Goal: Contribute content: Contribute content

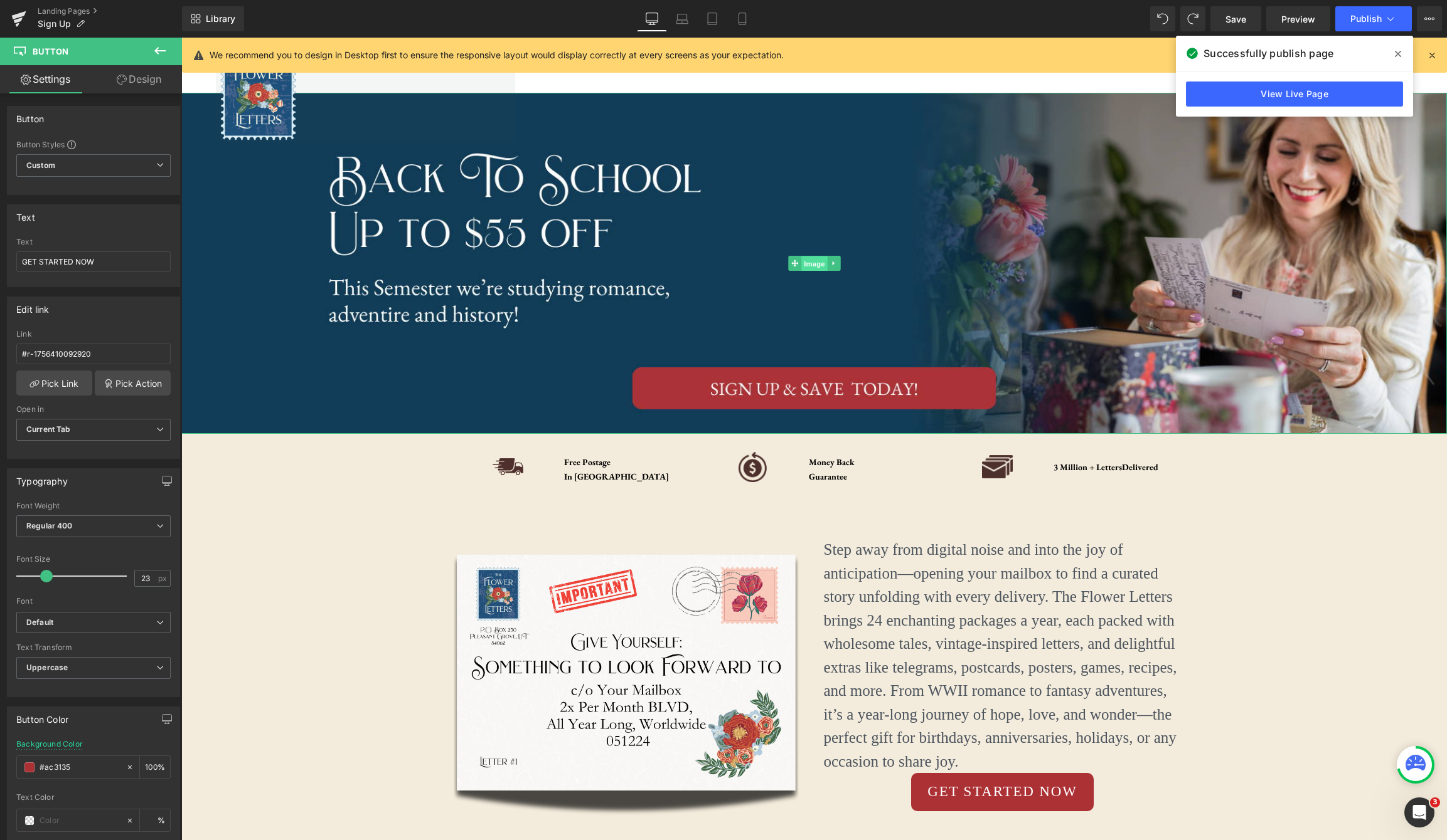
click at [813, 268] on span "Image" at bounding box center [814, 263] width 26 height 15
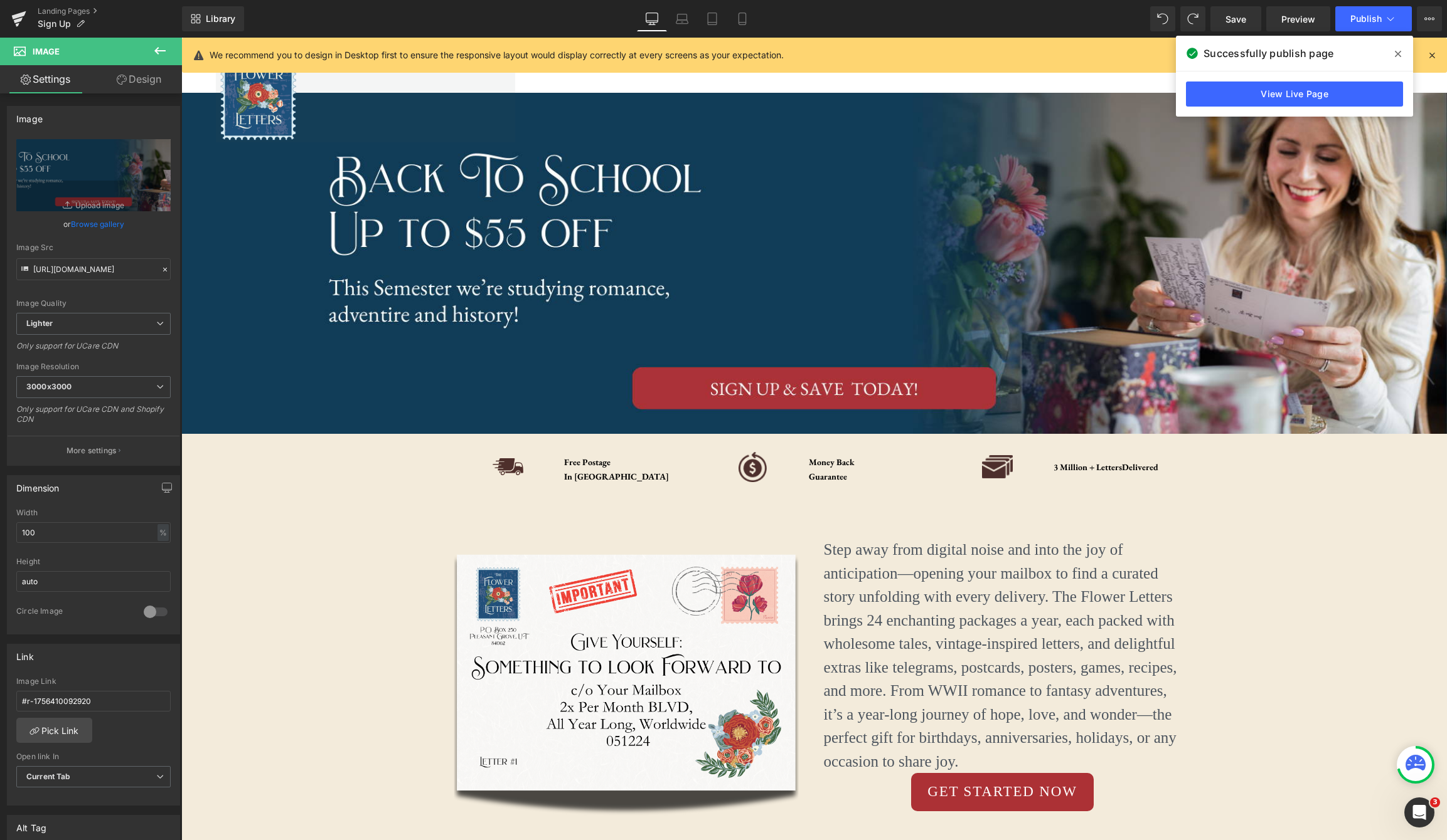
click at [1398, 55] on icon at bounding box center [1397, 53] width 6 height 6
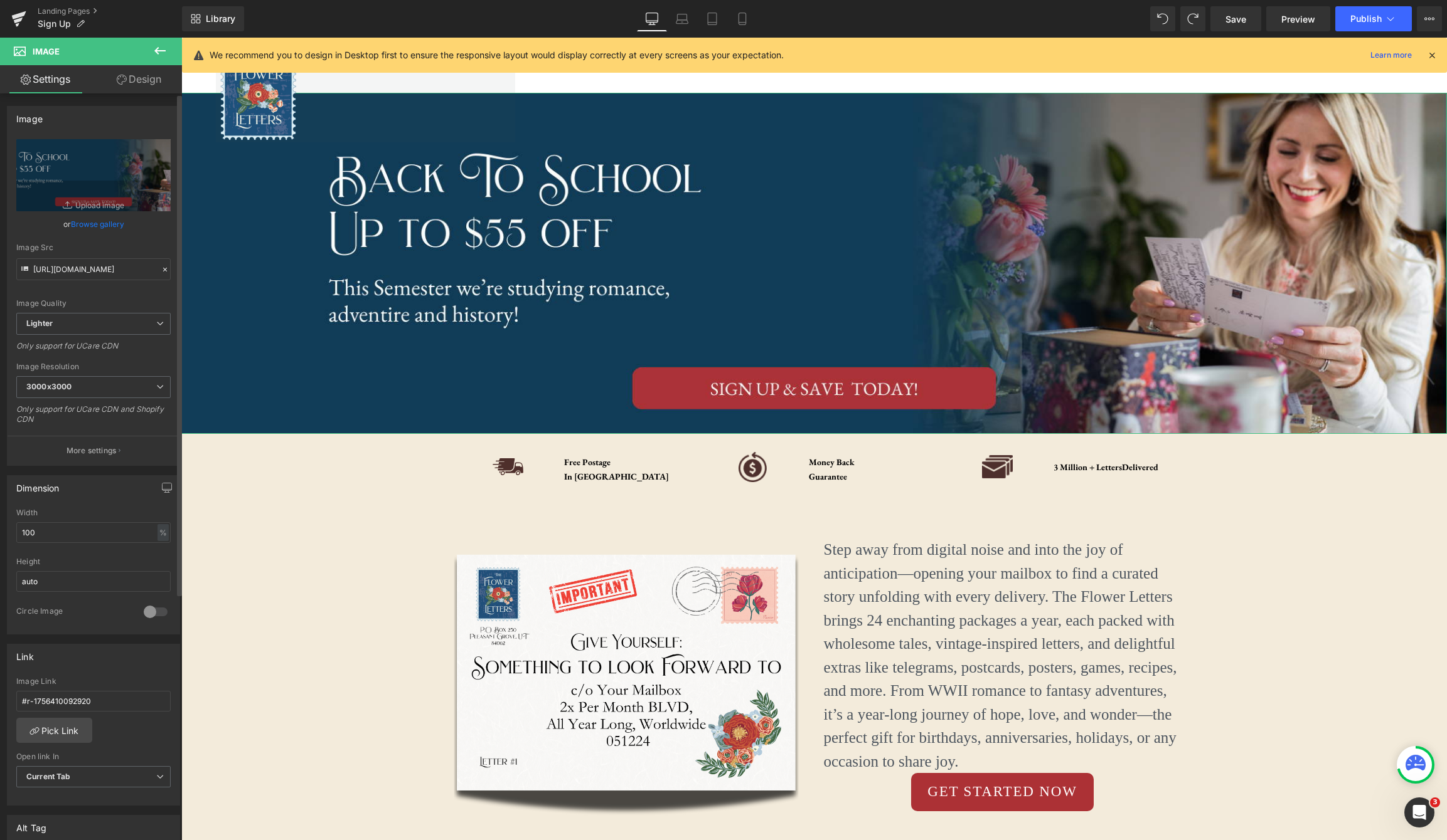
click at [96, 224] on link "Browse gallery" at bounding box center [97, 223] width 53 height 22
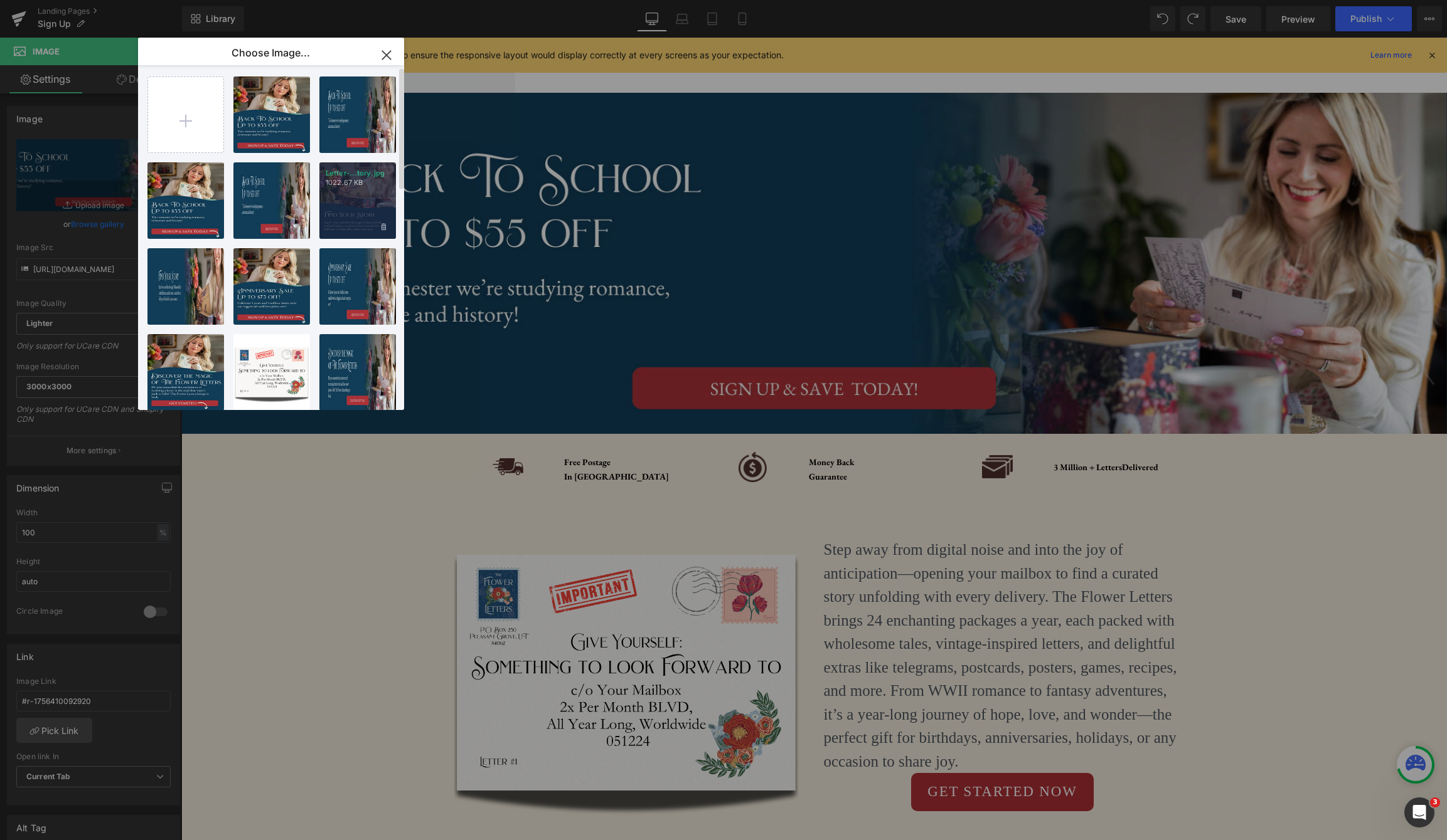
scroll to position [5, 0]
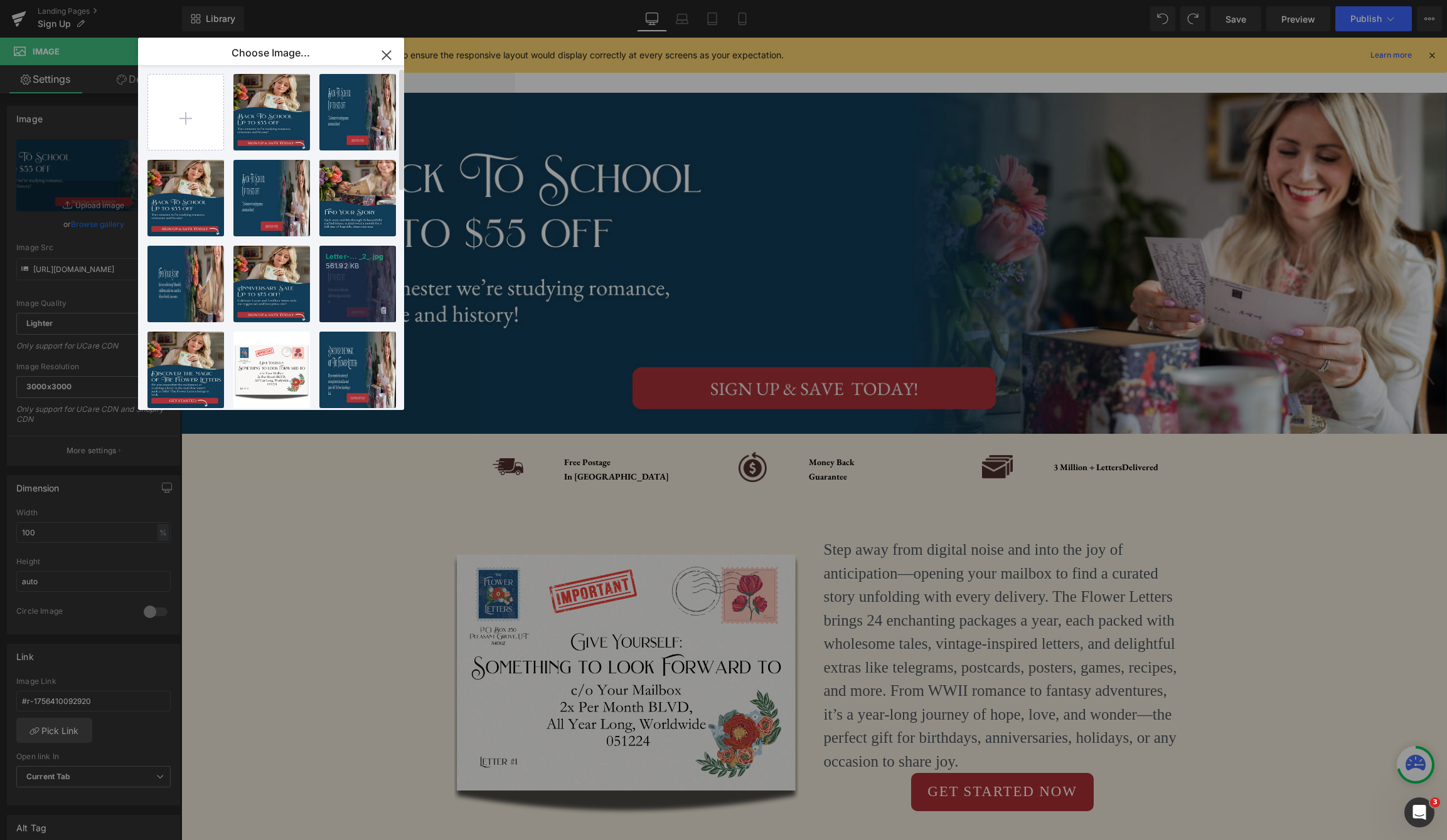
click at [366, 272] on div "Letter-... _2_.jpg 561.92 KB" at bounding box center [358, 284] width 77 height 77
type input "[URL][DOMAIN_NAME]"
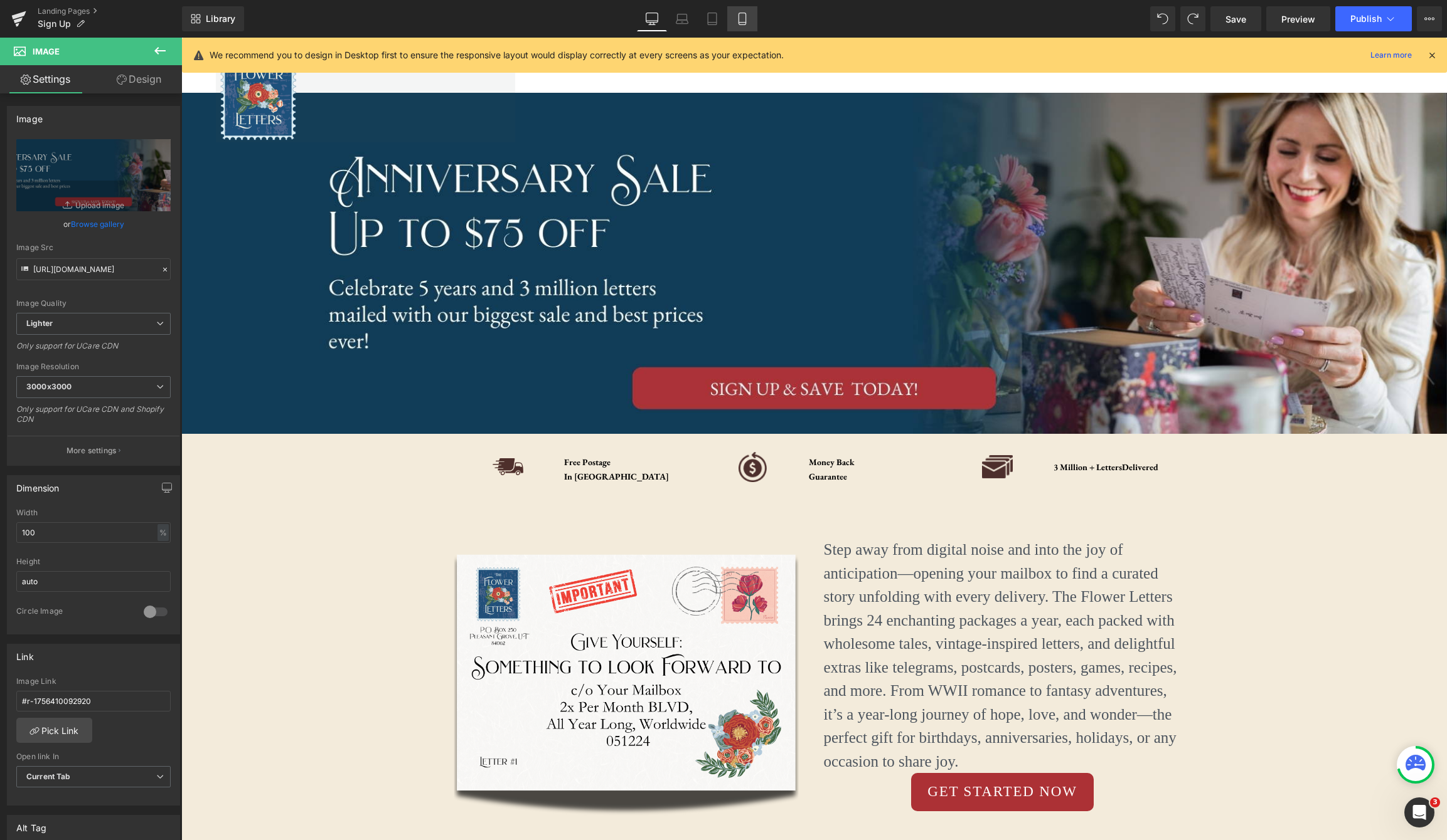
click at [744, 26] on link "Mobile" at bounding box center [742, 18] width 31 height 25
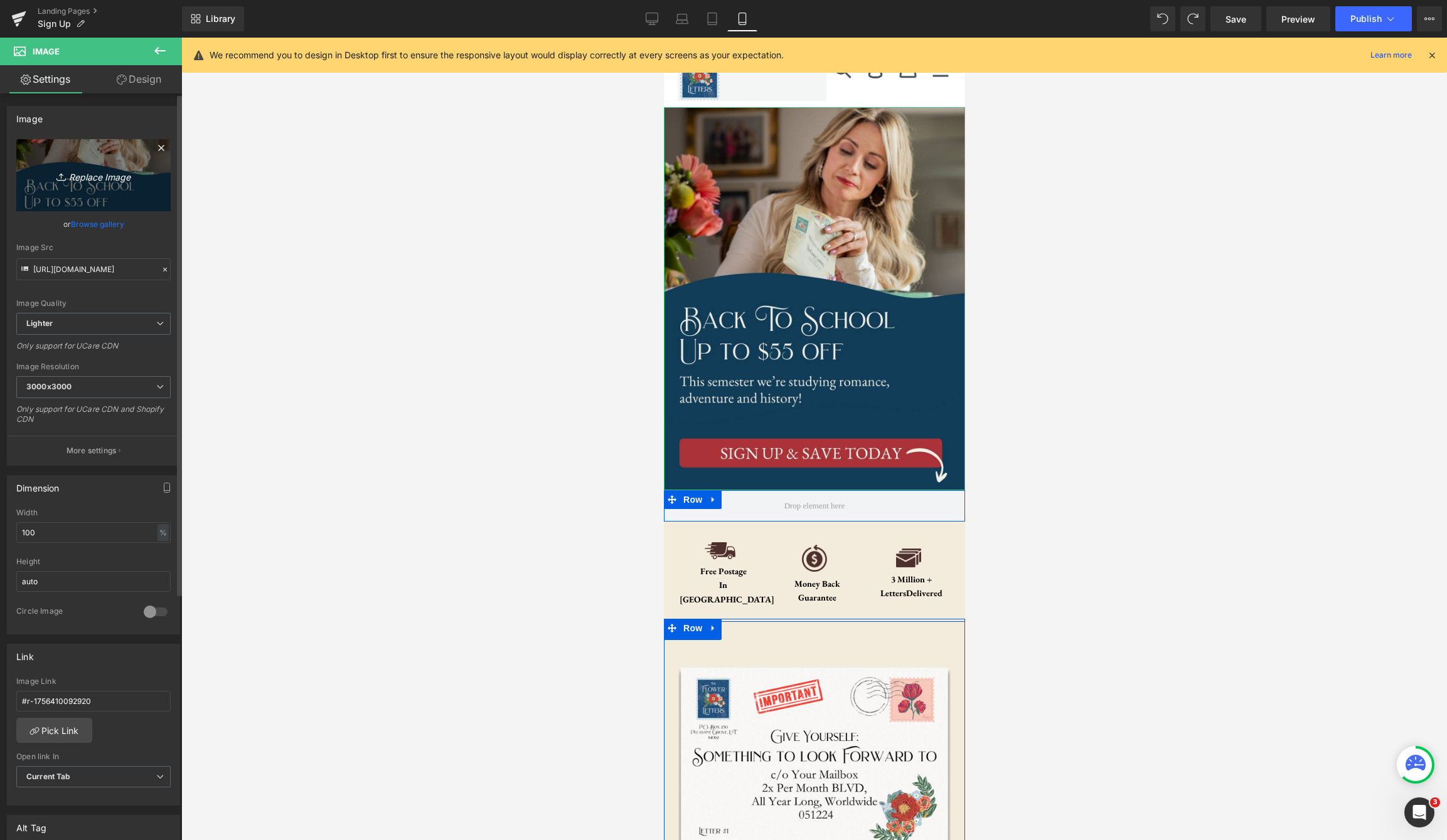
click at [93, 174] on icon "Replace Image" at bounding box center [93, 175] width 100 height 16
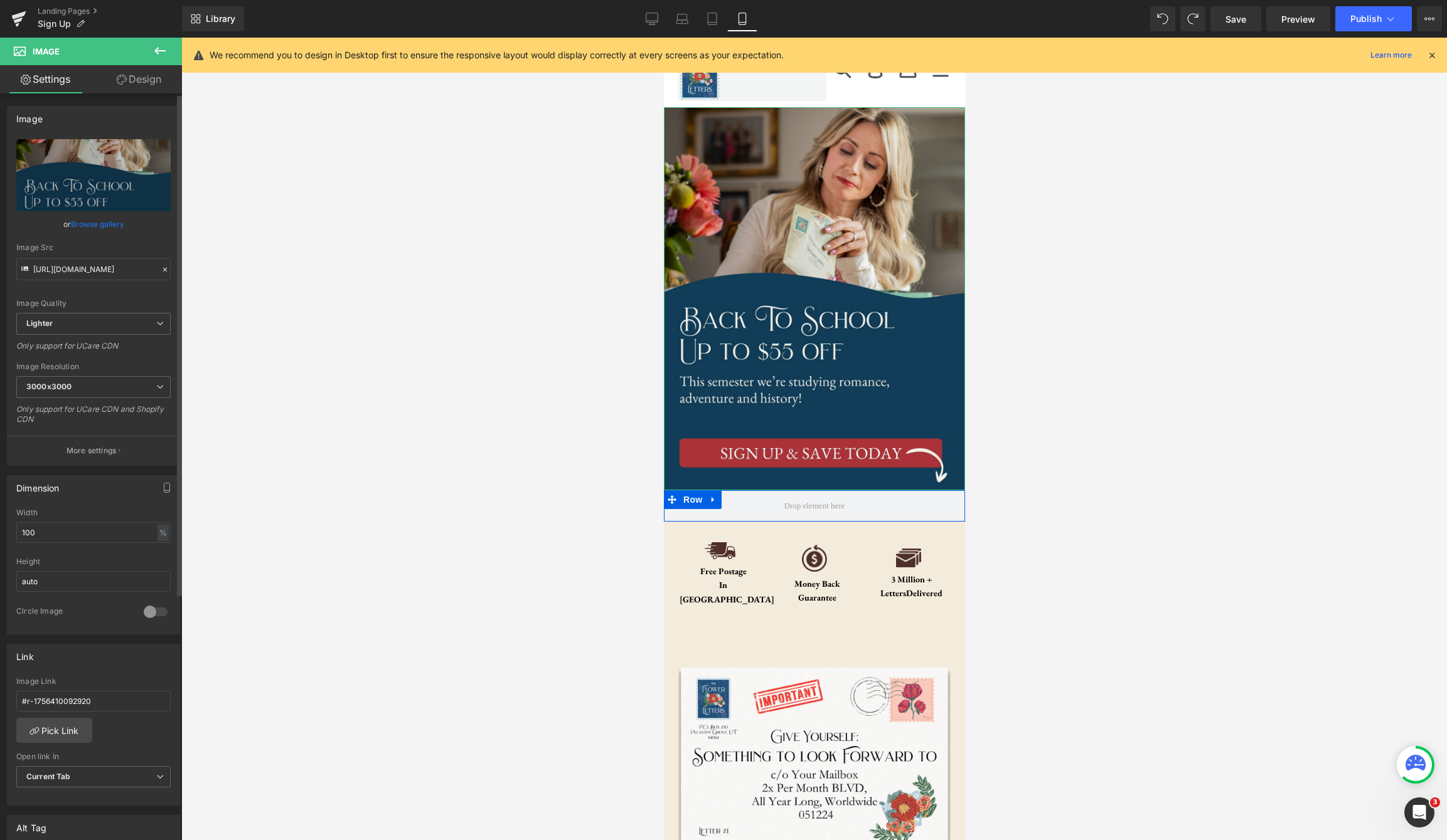
click at [90, 222] on link "Browse gallery" at bounding box center [97, 223] width 53 height 22
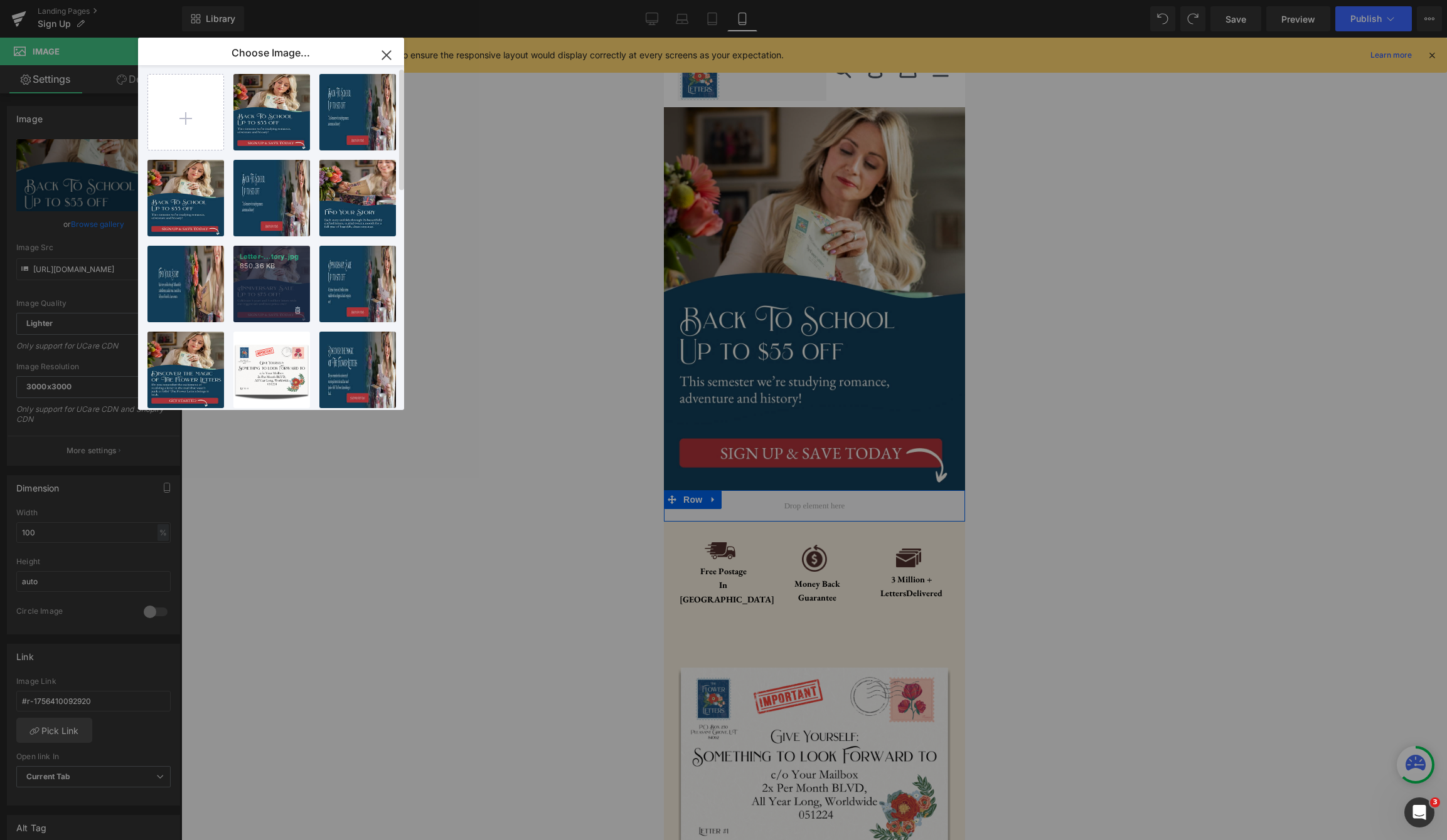
click at [271, 283] on div "Letter-...tory.jpg 850.36 KB" at bounding box center [271, 284] width 77 height 77
type input "[URL][DOMAIN_NAME]"
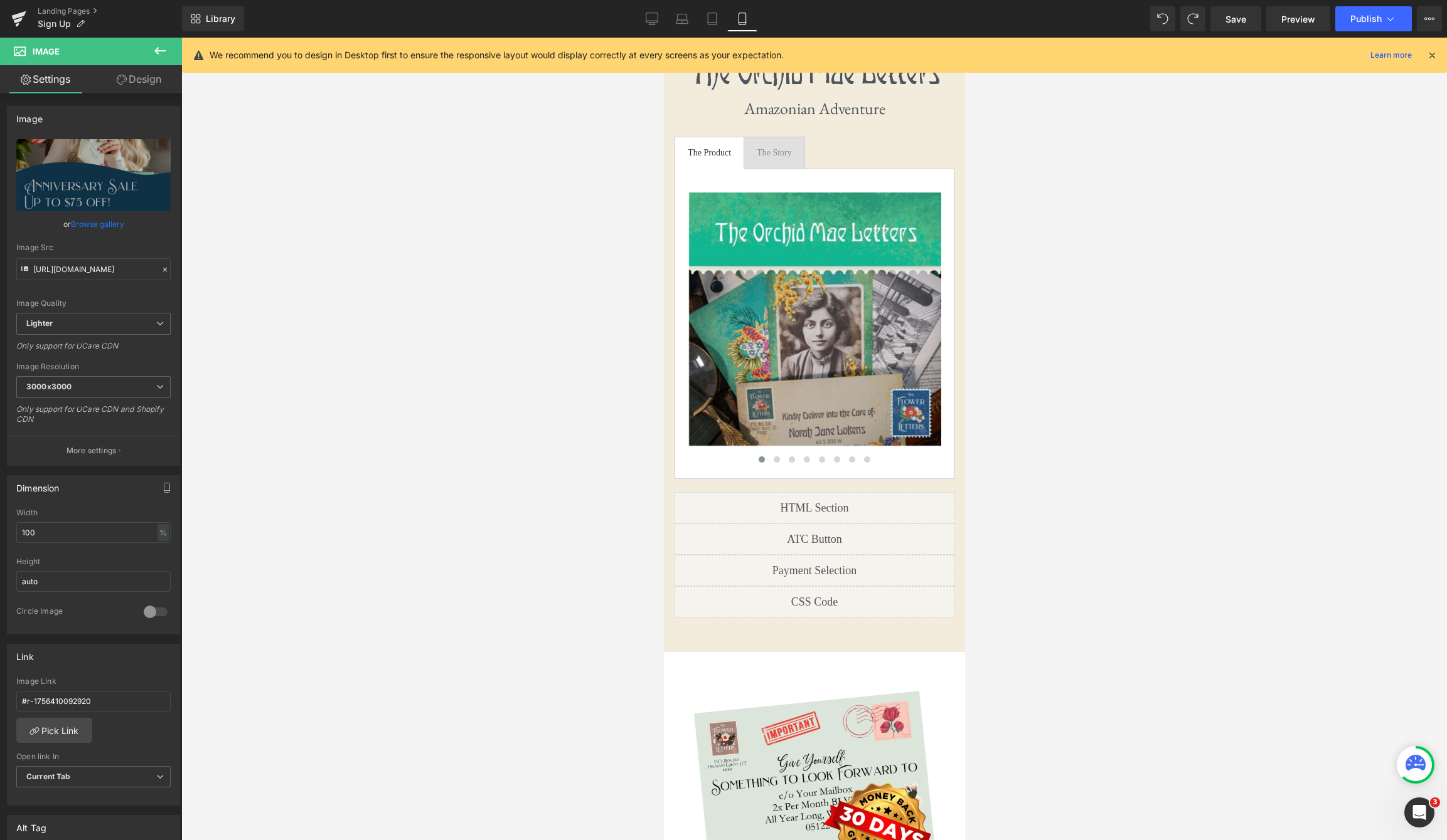
scroll to position [3908, 0]
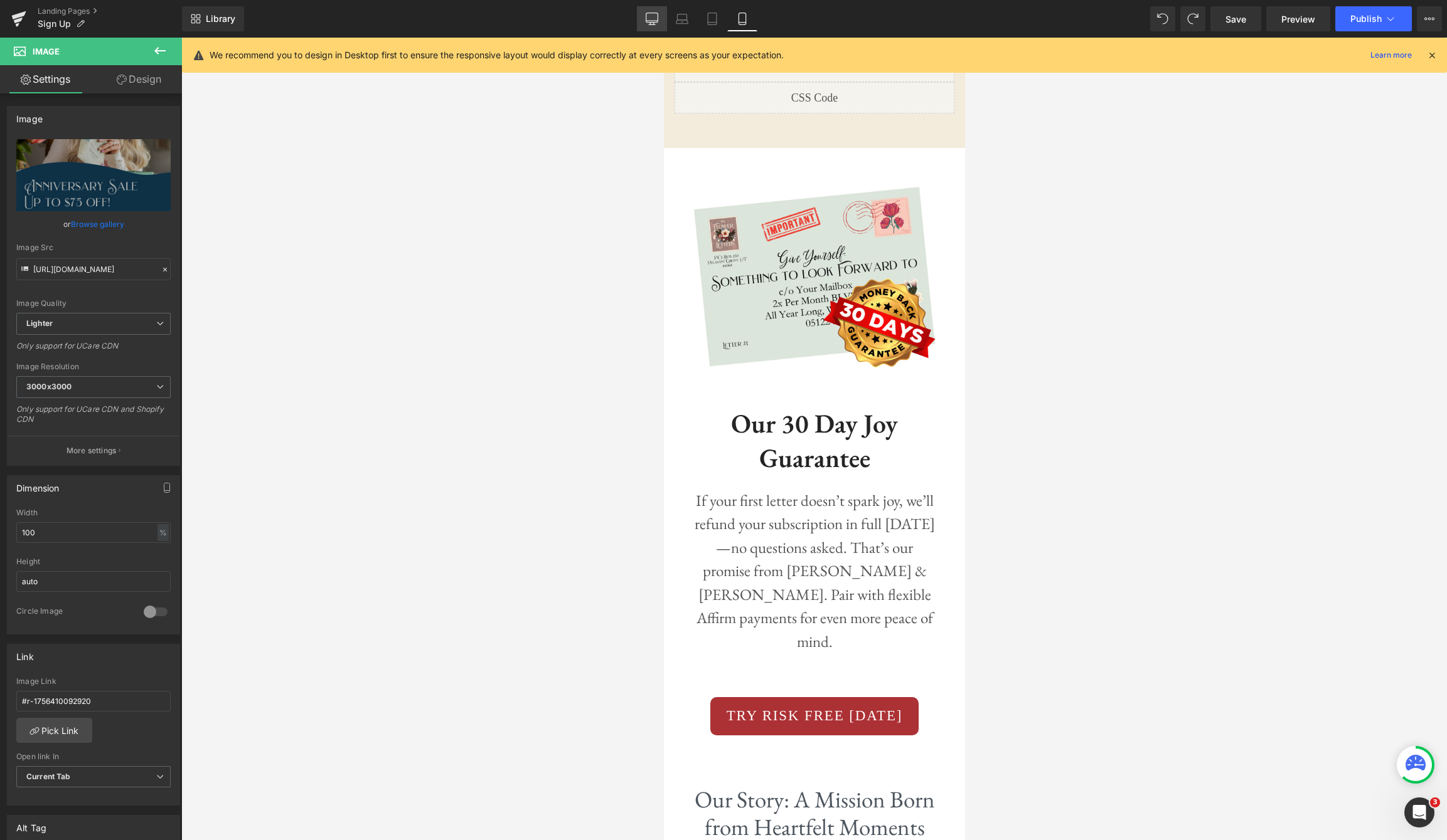
click at [644, 19] on link "Desktop" at bounding box center [652, 18] width 31 height 25
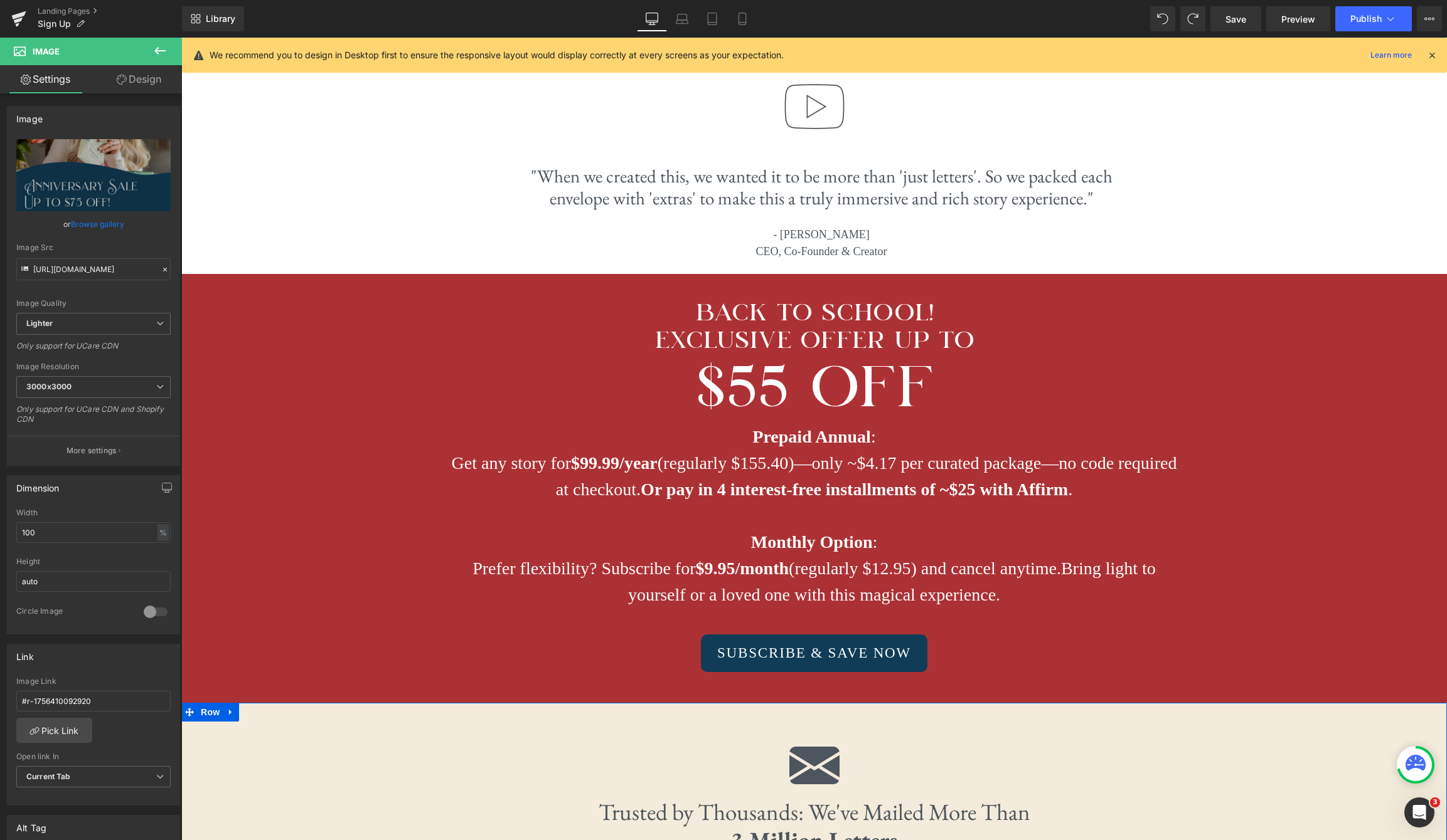
scroll to position [3611, 0]
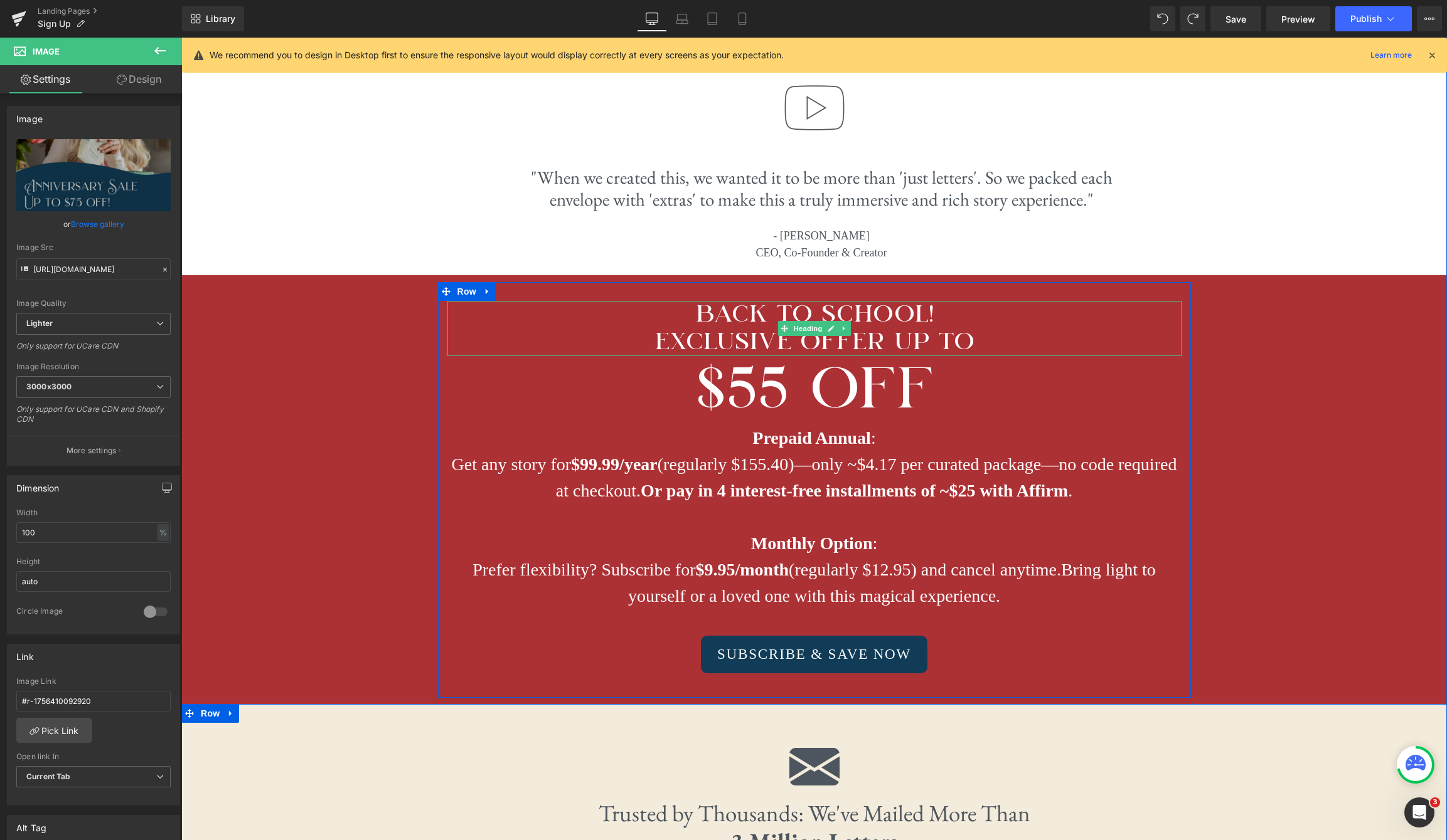
drag, startPoint x: 850, startPoint y: 297, endPoint x: 866, endPoint y: 292, distance: 16.8
click at [850, 301] on h1 "BACK TO SCHOOL!" at bounding box center [814, 315] width 734 height 28
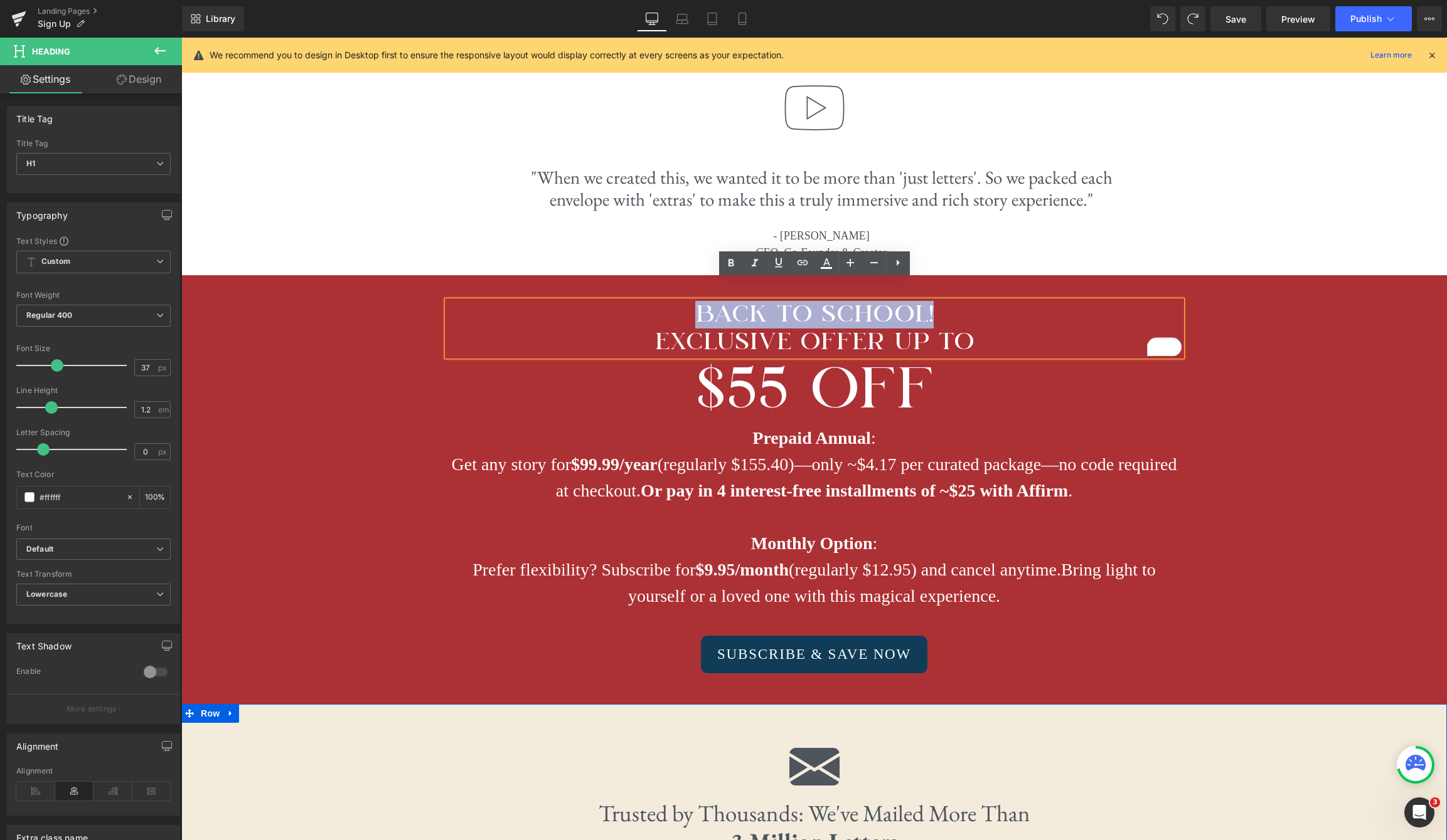
drag, startPoint x: 940, startPoint y: 290, endPoint x: 690, endPoint y: 288, distance: 250.0
click at [690, 301] on h1 "BACK TO SCHOOL!" at bounding box center [814, 315] width 734 height 28
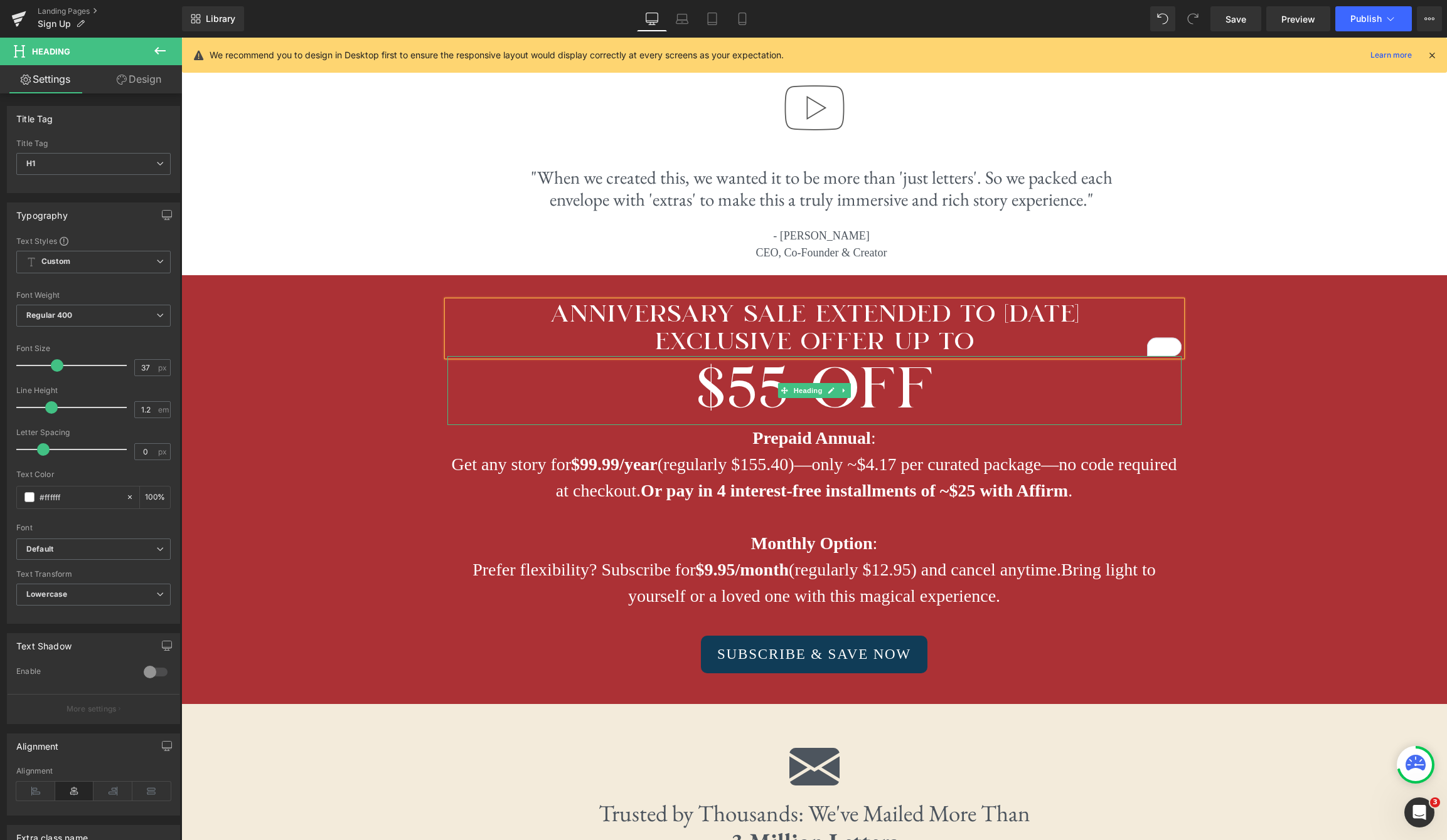
click at [753, 365] on h1 "$55 OFF" at bounding box center [814, 390] width 734 height 68
click at [1233, 18] on span "Save" at bounding box center [1236, 18] width 21 height 13
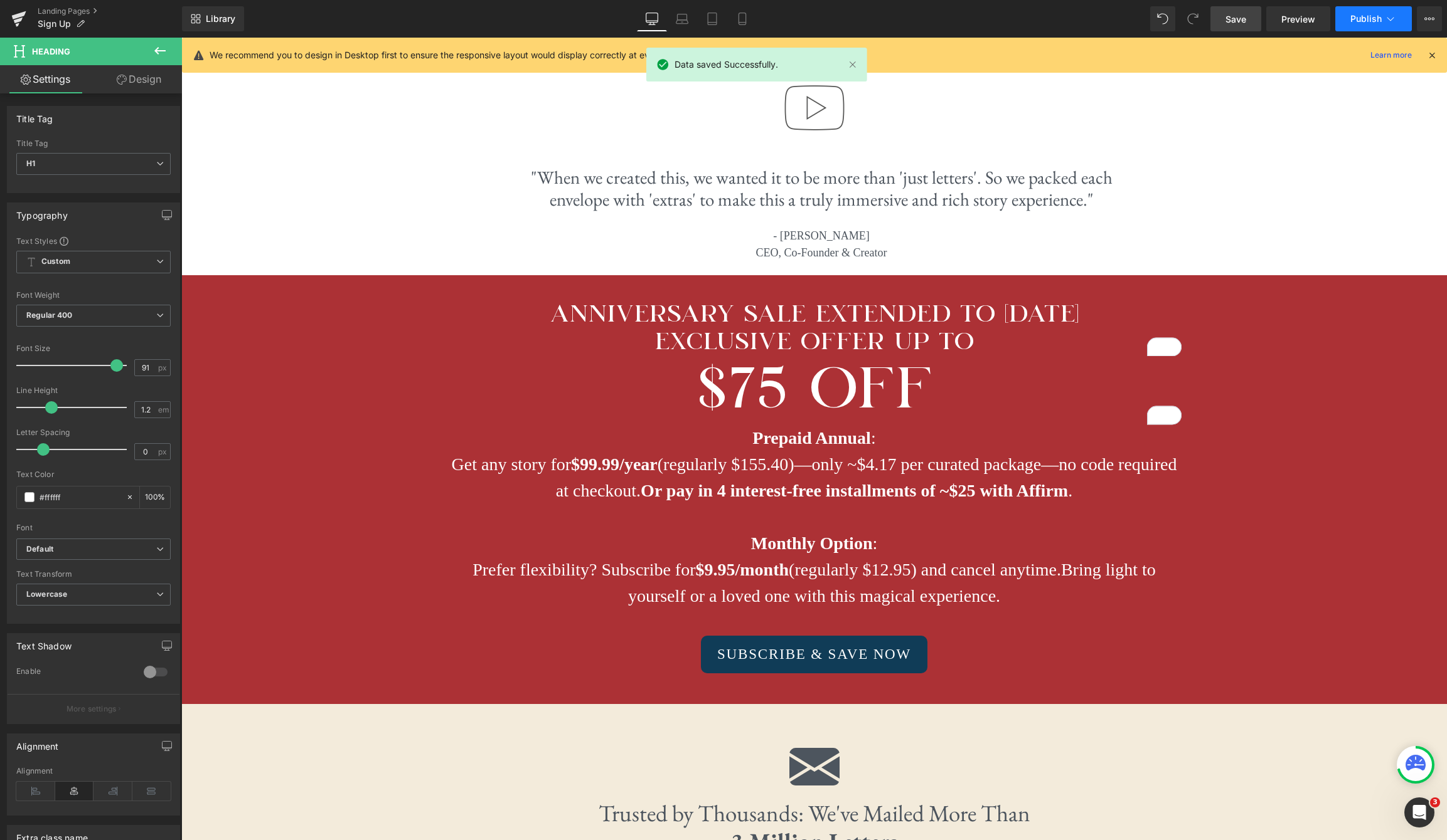
click at [1382, 21] on button "Publish" at bounding box center [1374, 18] width 77 height 25
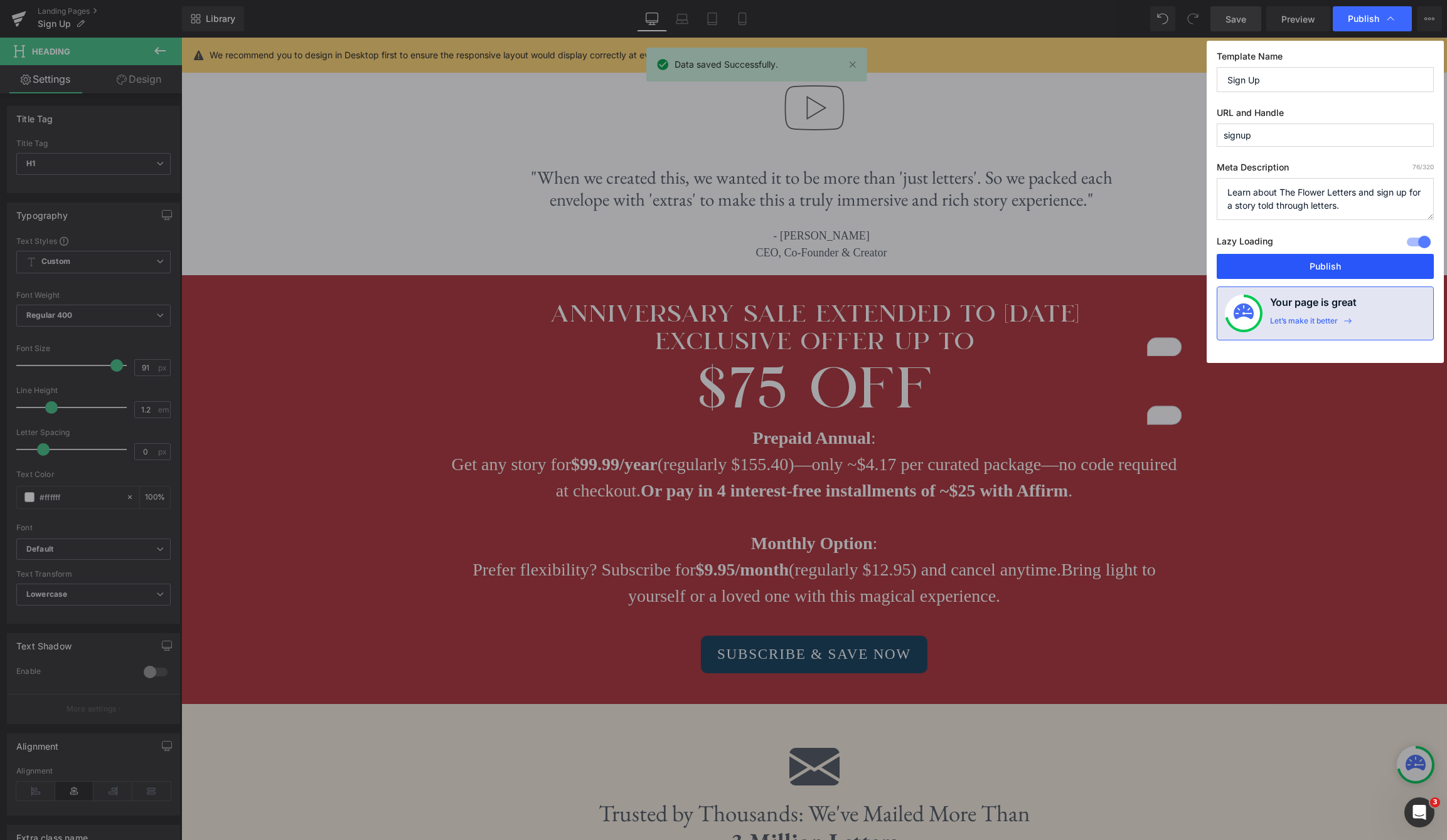
click at [1348, 265] on button "Publish" at bounding box center [1325, 266] width 217 height 25
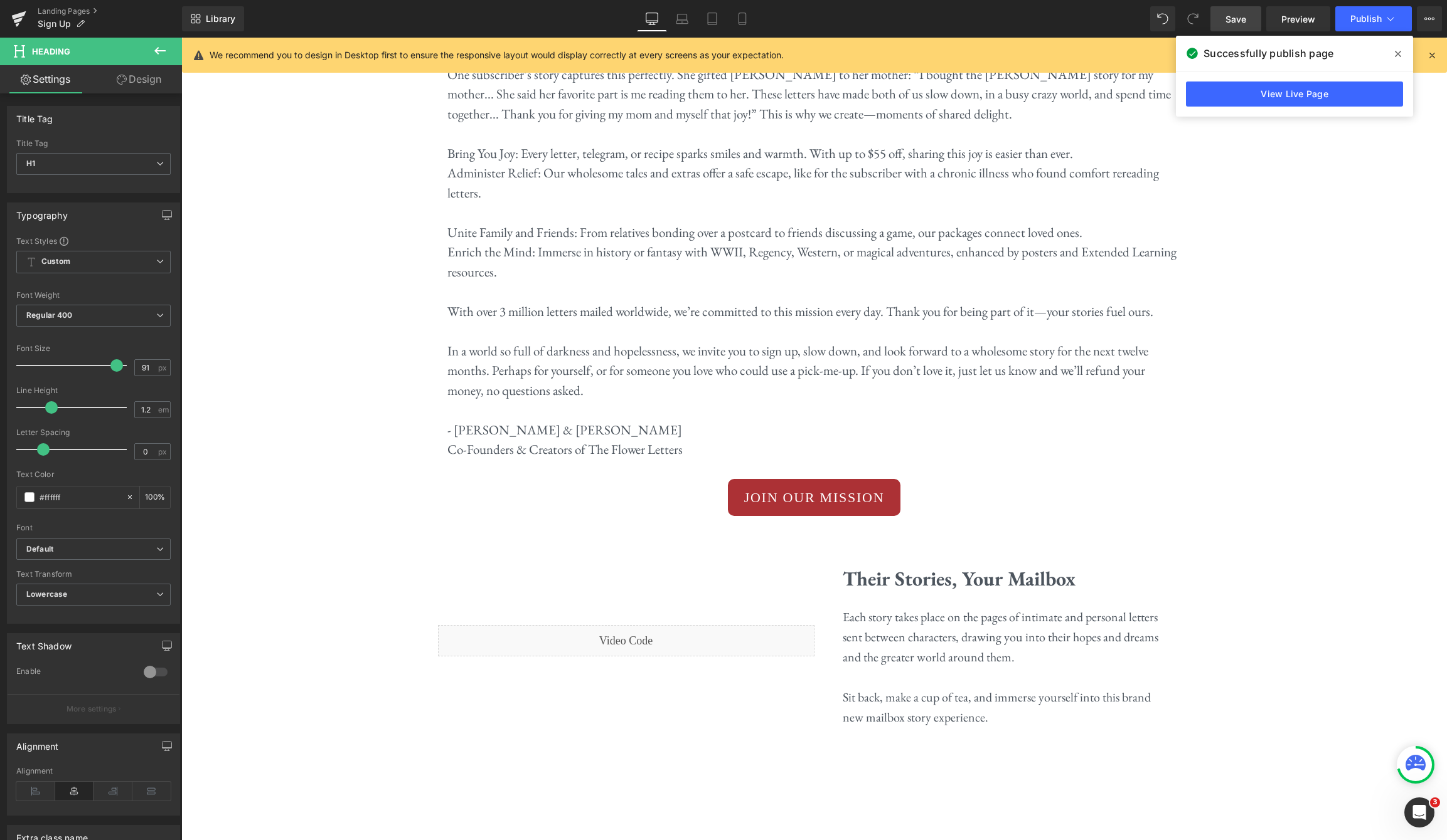
scroll to position [2258, 0]
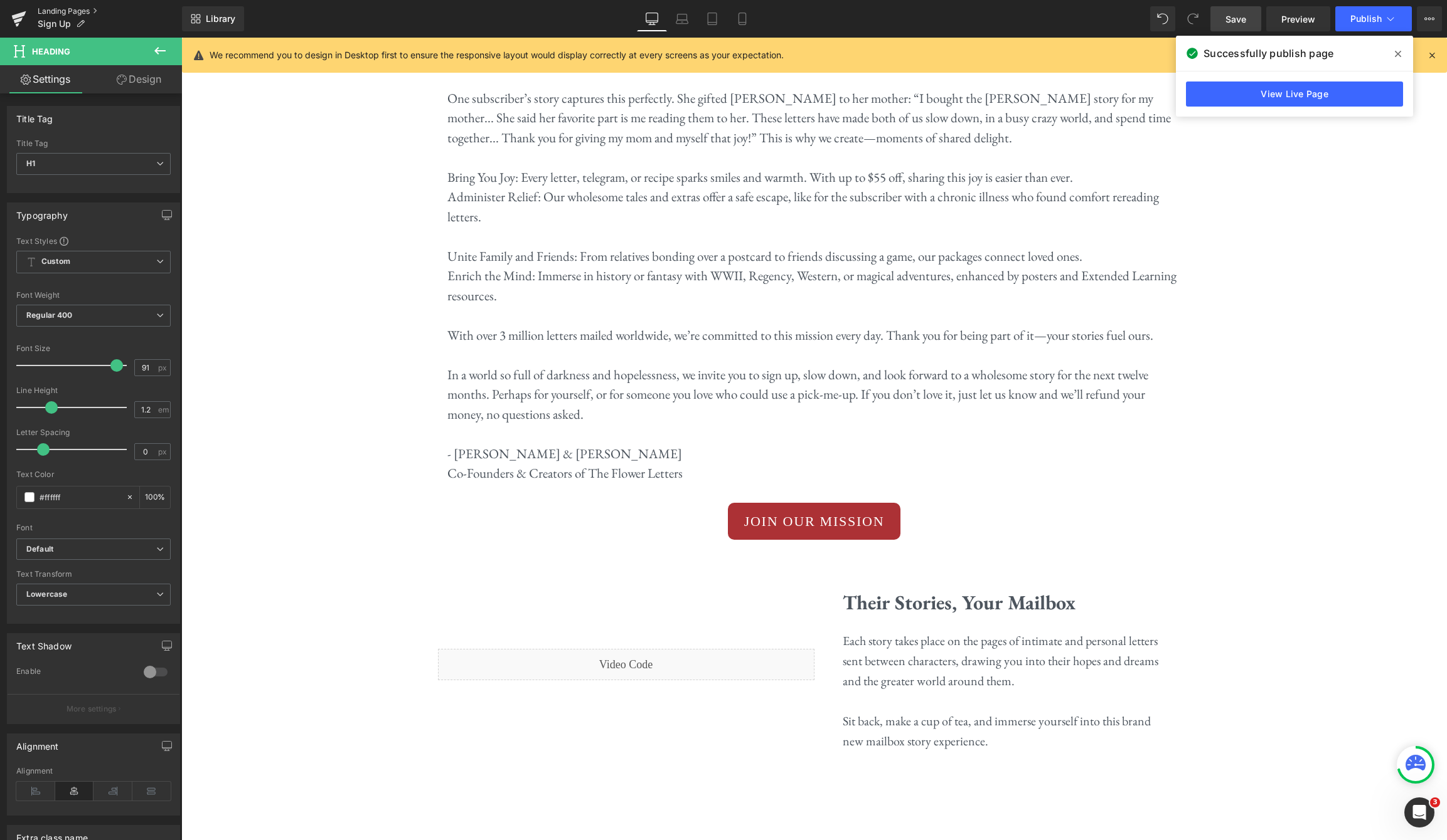
click at [51, 7] on link "Landing Pages" at bounding box center [109, 11] width 144 height 10
